Goal: Find specific page/section: Find specific page/section

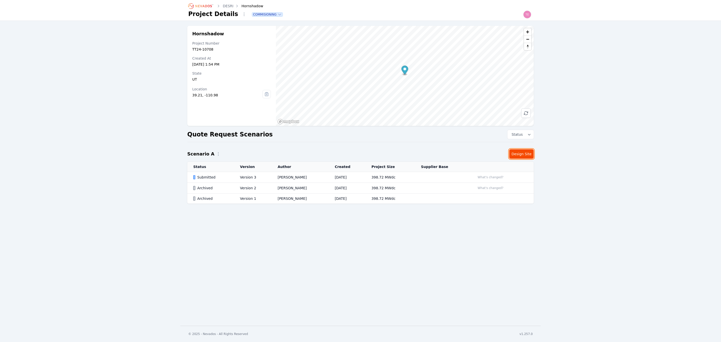
click at [520, 153] on link "Design Site" at bounding box center [521, 154] width 25 height 10
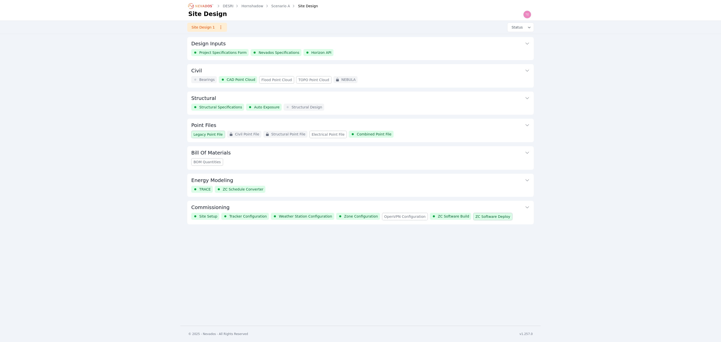
click at [461, 206] on button "Commissioning" at bounding box center [360, 207] width 339 height 12
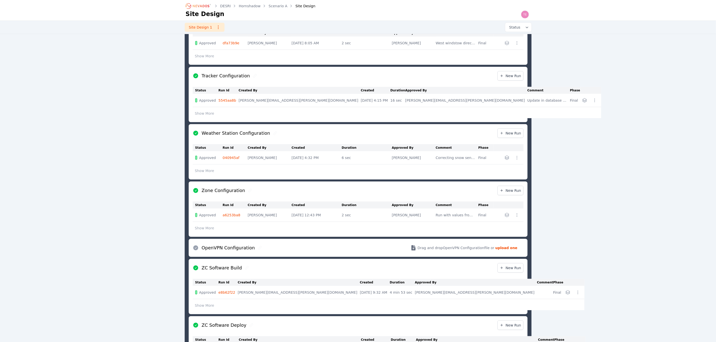
scroll to position [274, 0]
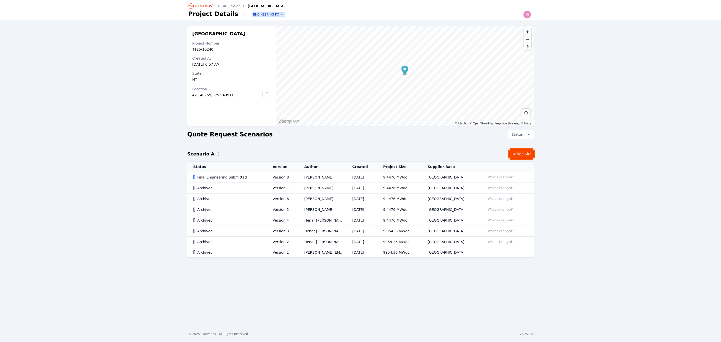
click at [522, 155] on link "Design Site" at bounding box center [521, 154] width 25 height 10
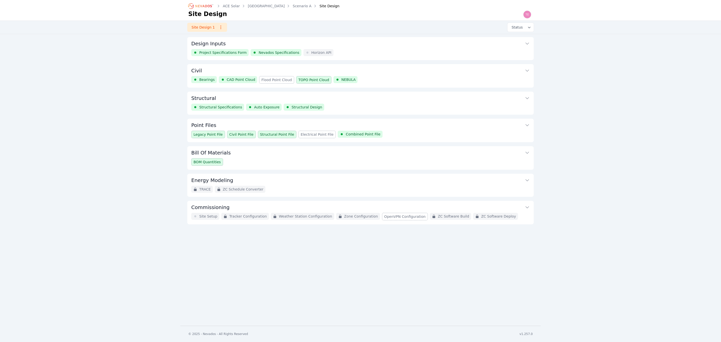
click at [399, 126] on button "Point Files" at bounding box center [360, 125] width 339 height 12
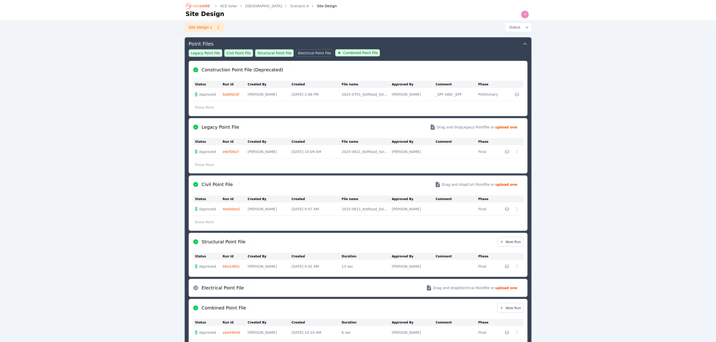
click at [205, 165] on button "Show More" at bounding box center [205, 165] width 24 height 10
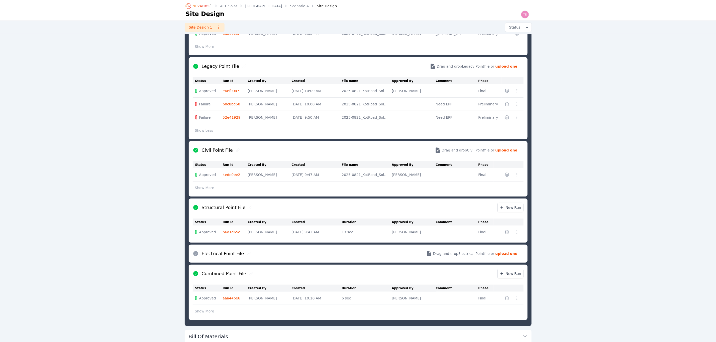
scroll to position [157, 0]
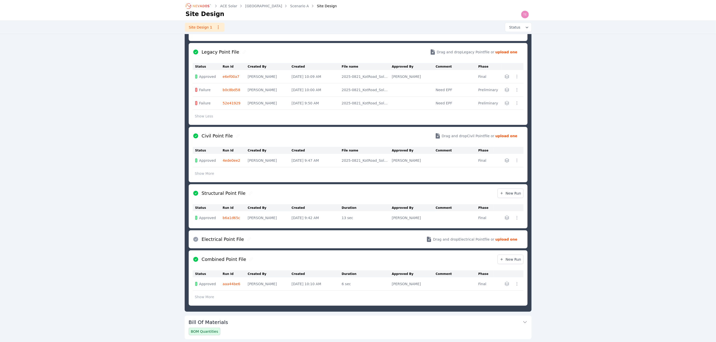
click at [198, 299] on button "Show More" at bounding box center [205, 297] width 24 height 10
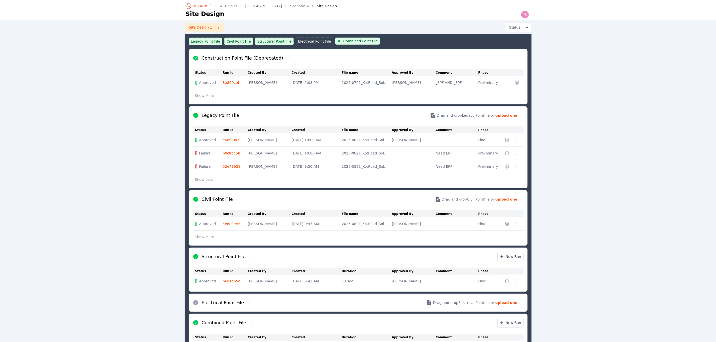
scroll to position [81, 0]
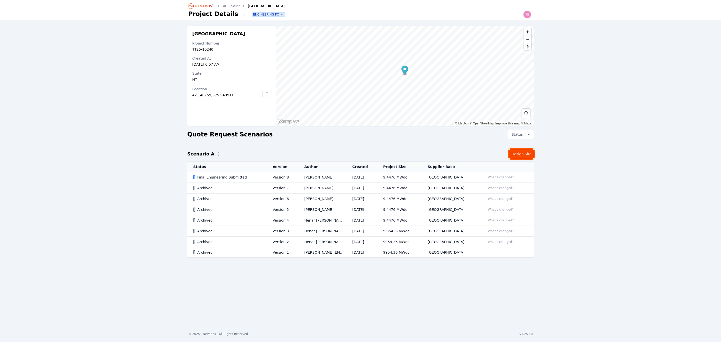
click at [525, 156] on link "Design Site" at bounding box center [521, 154] width 25 height 10
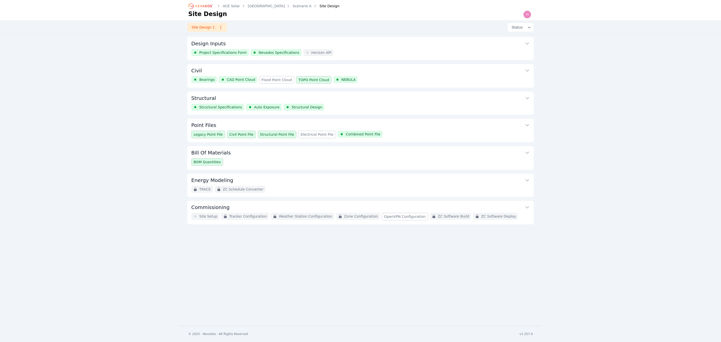
click at [342, 184] on button "Energy Modeling" at bounding box center [360, 180] width 339 height 12
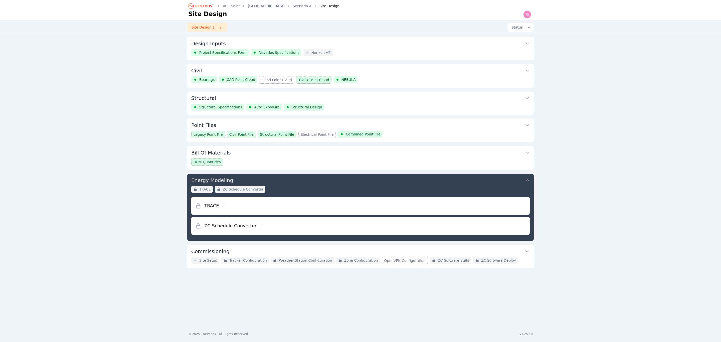
click at [310, 180] on button "Energy Modeling" at bounding box center [360, 180] width 339 height 12
